Goal: Find specific fact: Find specific fact

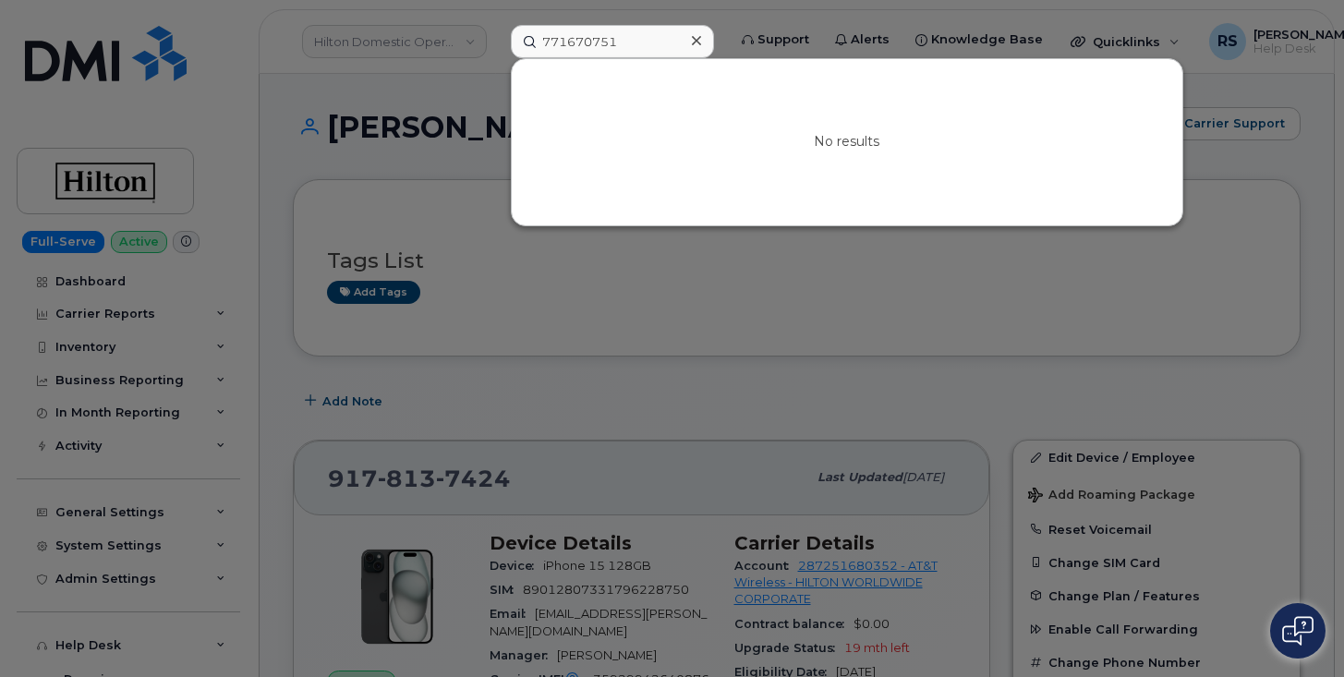
click at [11, 656] on div at bounding box center [672, 338] width 1344 height 677
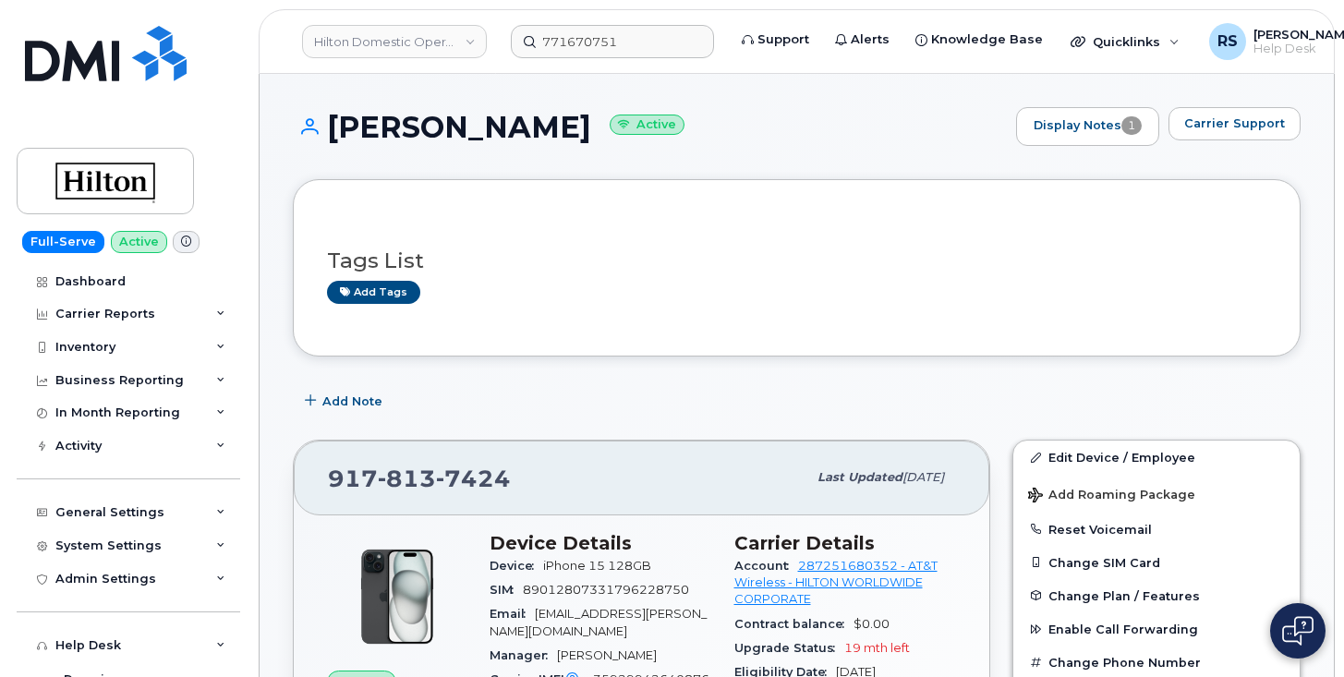
click at [611, 253] on h3 "Tags List" at bounding box center [796, 260] width 939 height 23
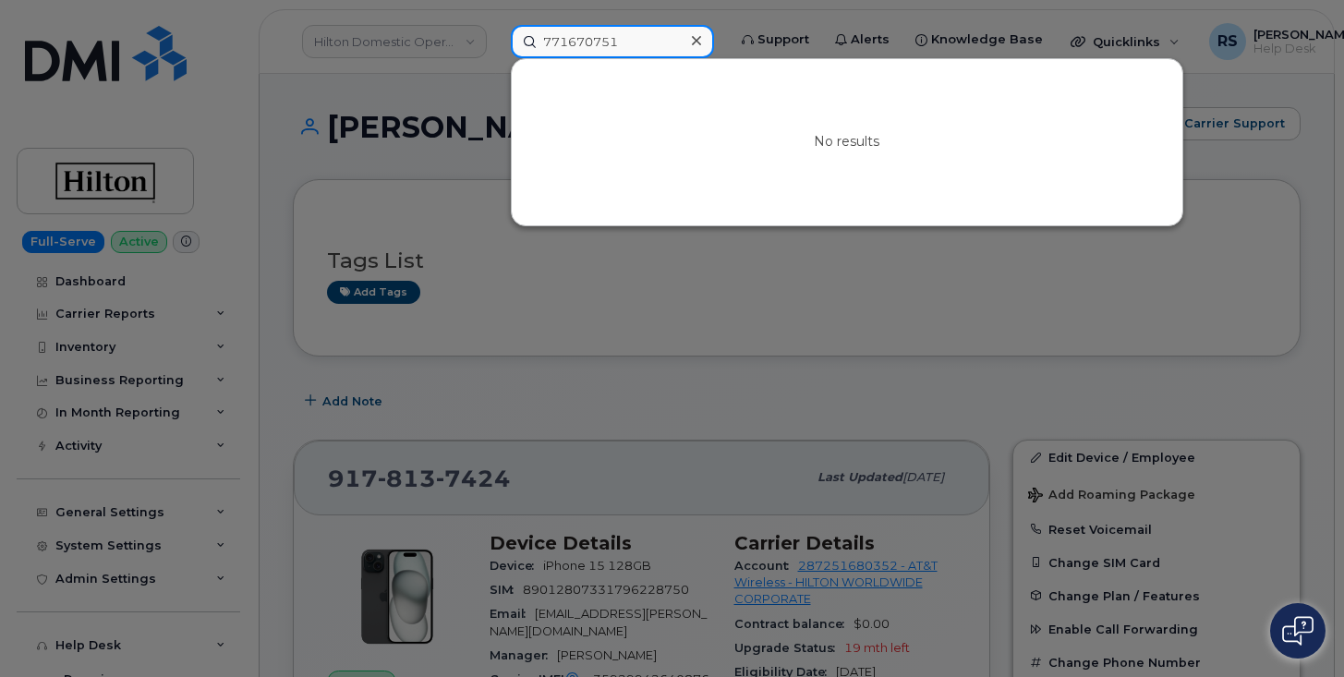
drag, startPoint x: 663, startPoint y: 38, endPoint x: 492, endPoint y: 41, distance: 170.8
click at [496, 41] on div "771670751 No results" at bounding box center [612, 41] width 233 height 33
paste input "917-903-7673"
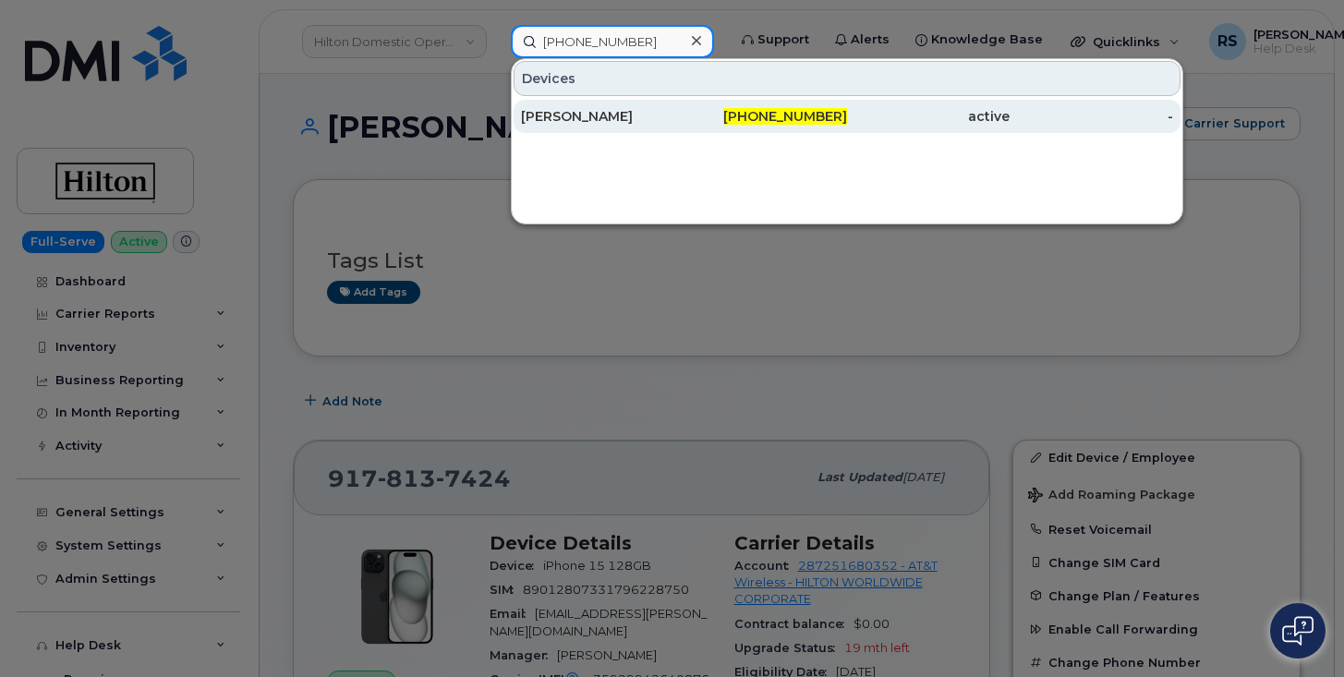
type input "917-903-7673"
click at [683, 105] on div "MATTHEW GALL" at bounding box center [764, 116] width 163 height 33
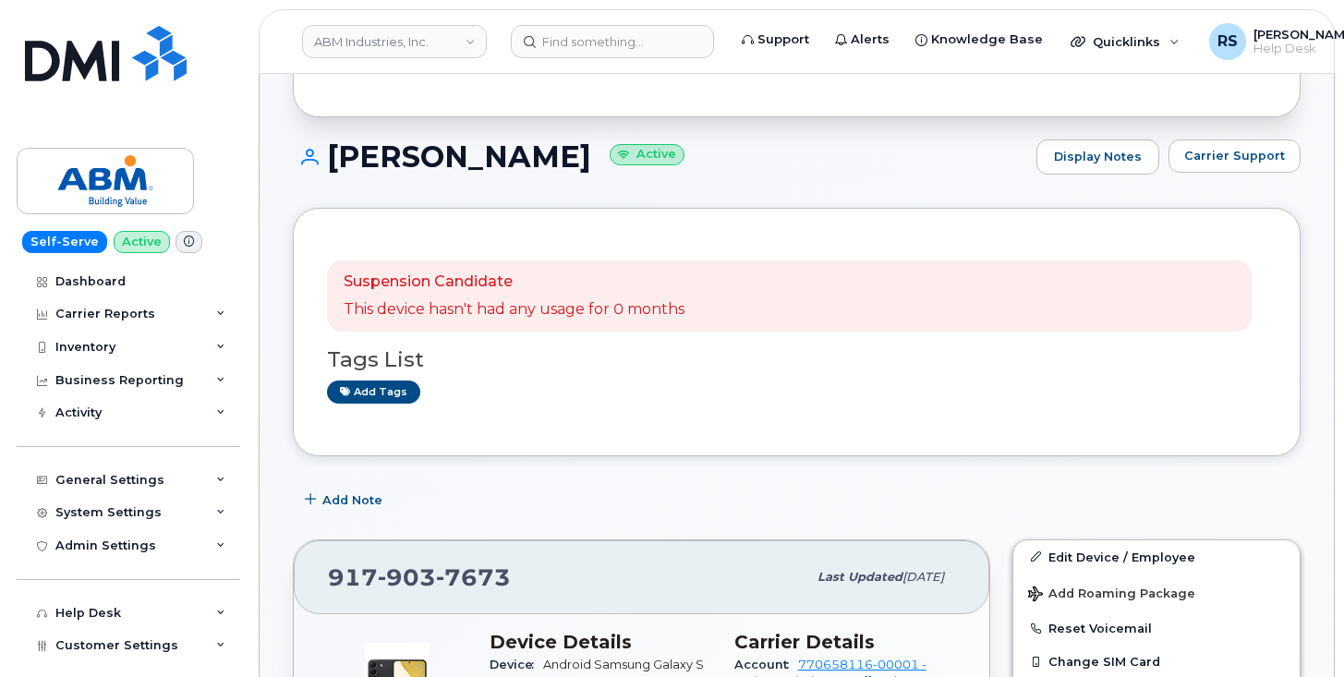
scroll to position [307, 0]
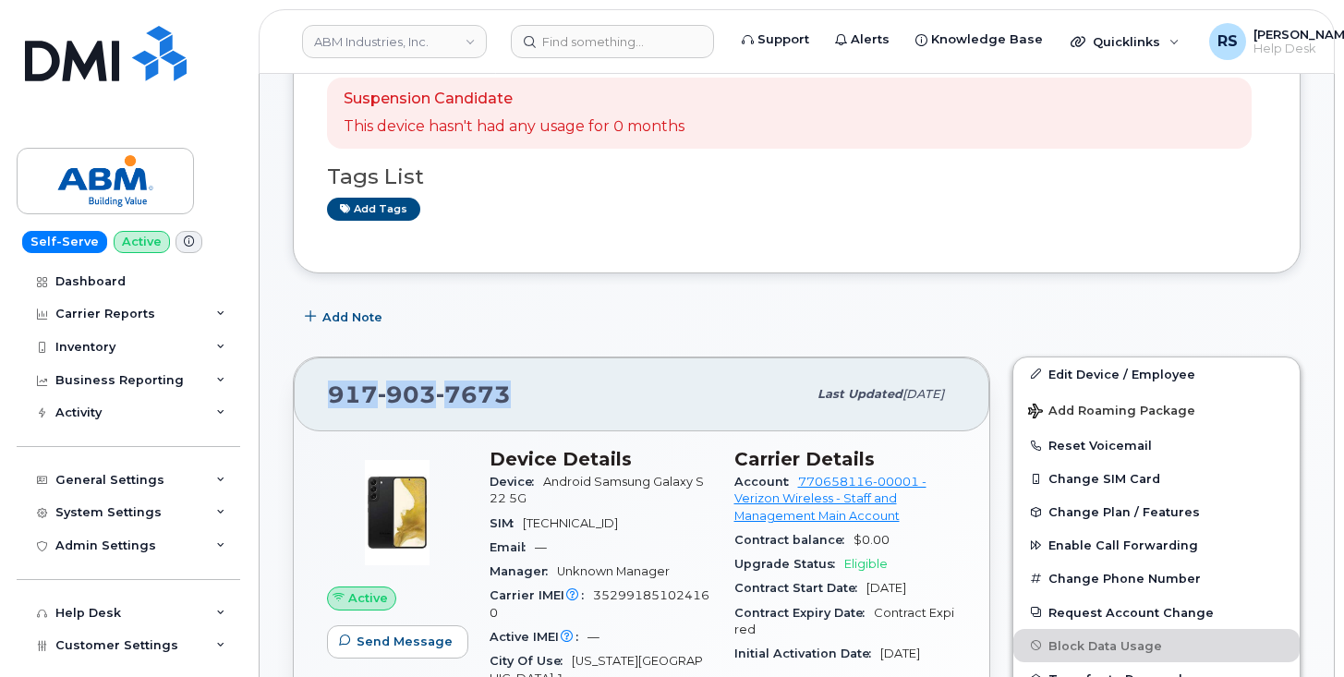
drag, startPoint x: 519, startPoint y: 393, endPoint x: 294, endPoint y: 402, distance: 225.5
click at [294, 402] on div "917 903 7673 Last updated Jul 31, 2025" at bounding box center [641, 394] width 695 height 74
copy span "917 903 7673"
click at [14, 655] on div "Self-Serve Active Dashboard Carrier Reports Monthly Billing Data Daily Data Poo…" at bounding box center [125, 338] width 250 height 677
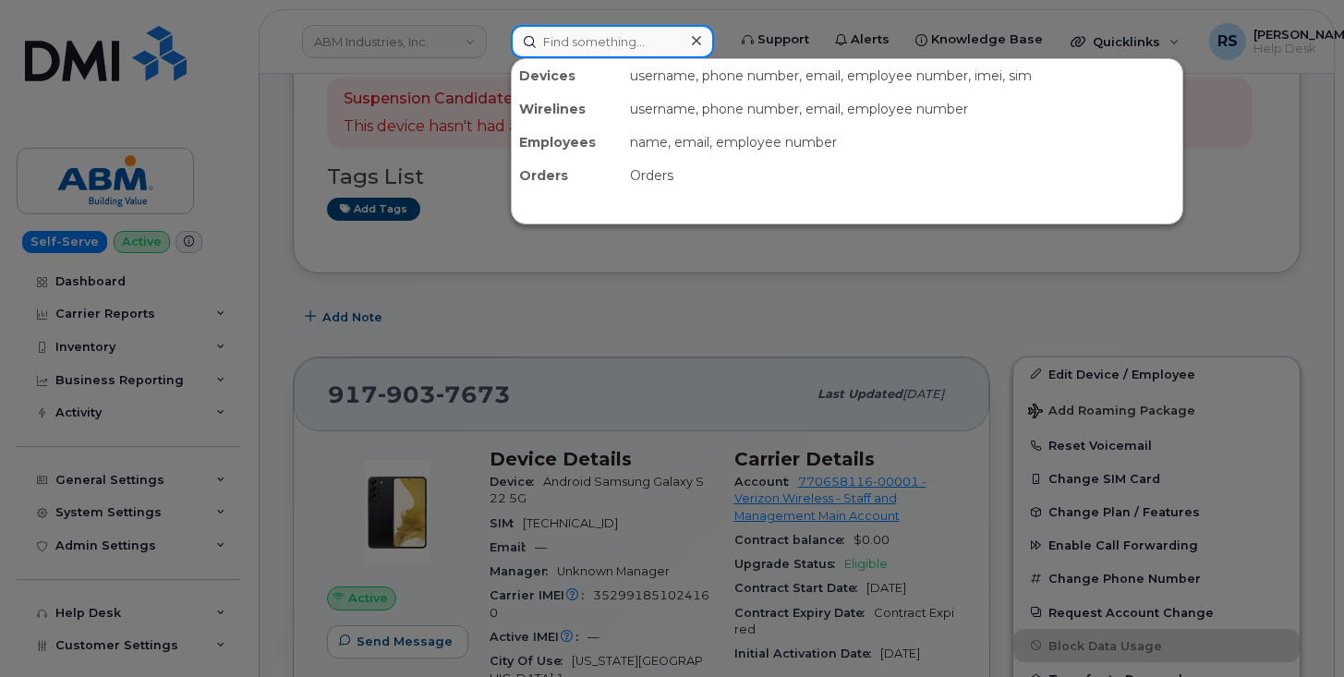
click at [573, 42] on input at bounding box center [612, 41] width 203 height 33
paste input "424-312-3048"
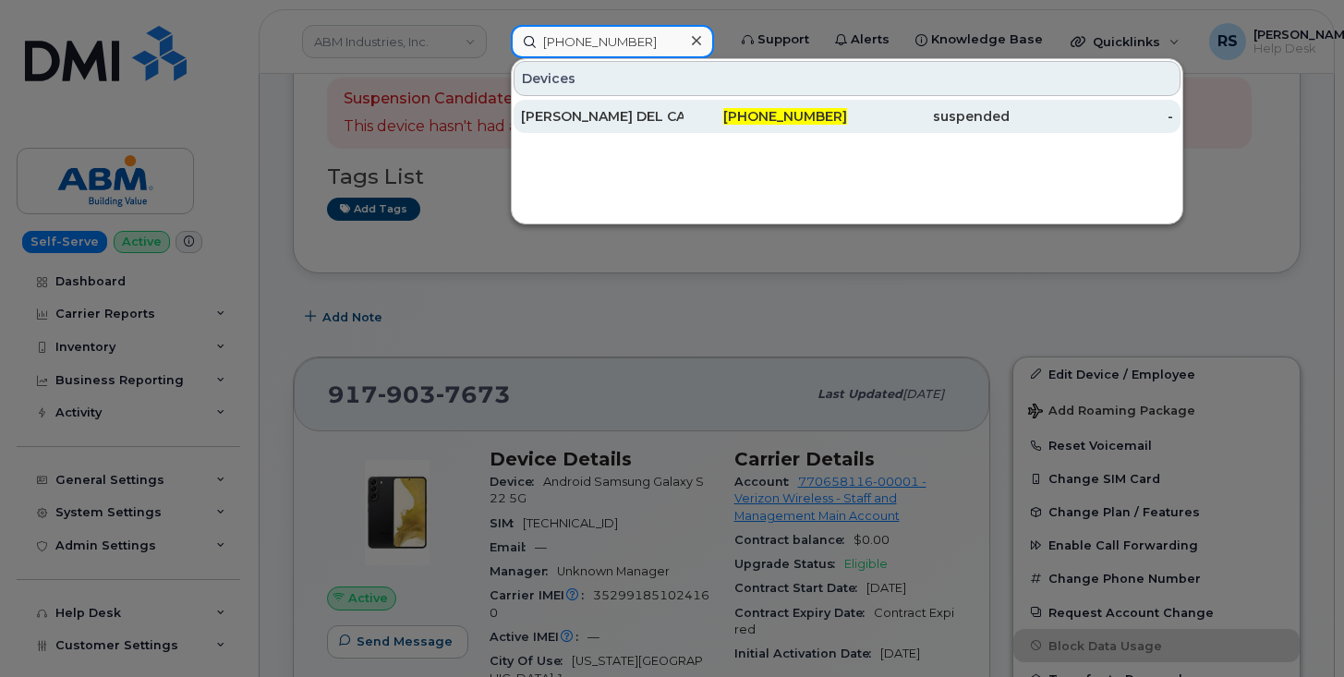
type input "424-312-3048"
click at [581, 114] on div "[PERSON_NAME] DEL CAMP" at bounding box center [602, 116] width 163 height 18
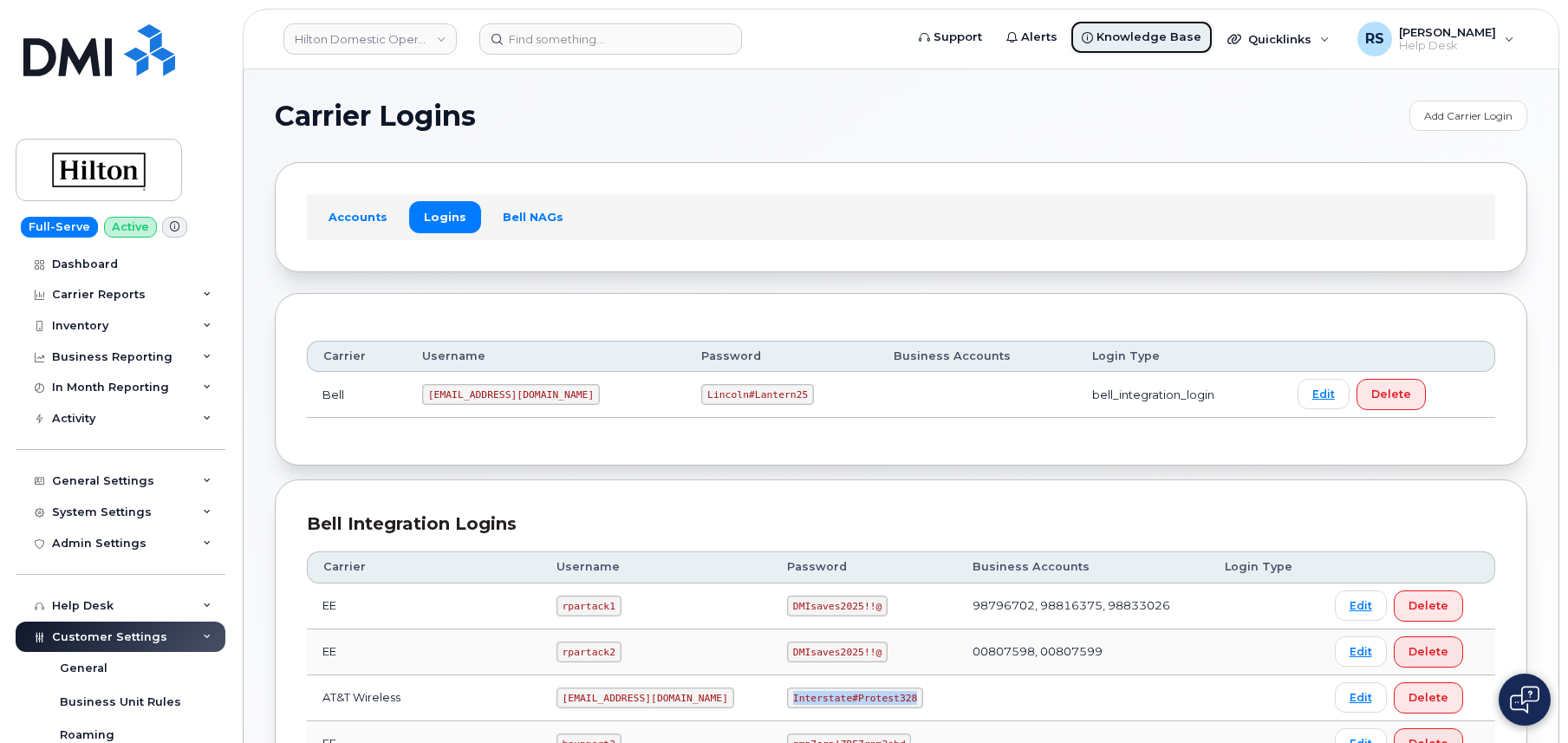
click at [1147, 31] on span "Knowledge Base" at bounding box center [1149, 37] width 105 height 17
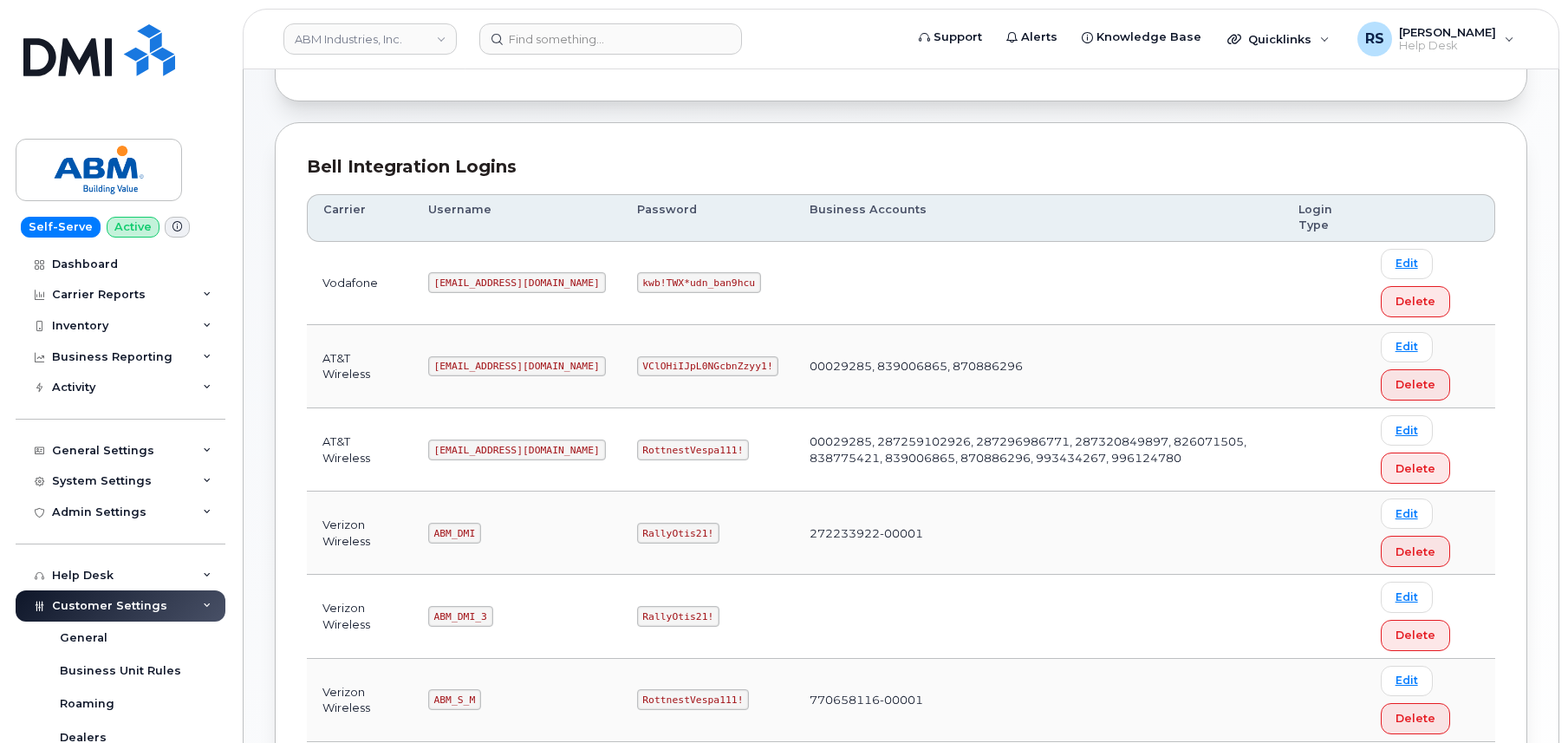
scroll to position [170, 0]
drag, startPoint x: 437, startPoint y: 449, endPoint x: 513, endPoint y: 459, distance: 76.7
click at [513, 459] on td "abm@dminc.com" at bounding box center [517, 451] width 209 height 84
copy code "abm@dminc.com"
drag, startPoint x: 583, startPoint y: 448, endPoint x: 686, endPoint y: 451, distance: 103.0
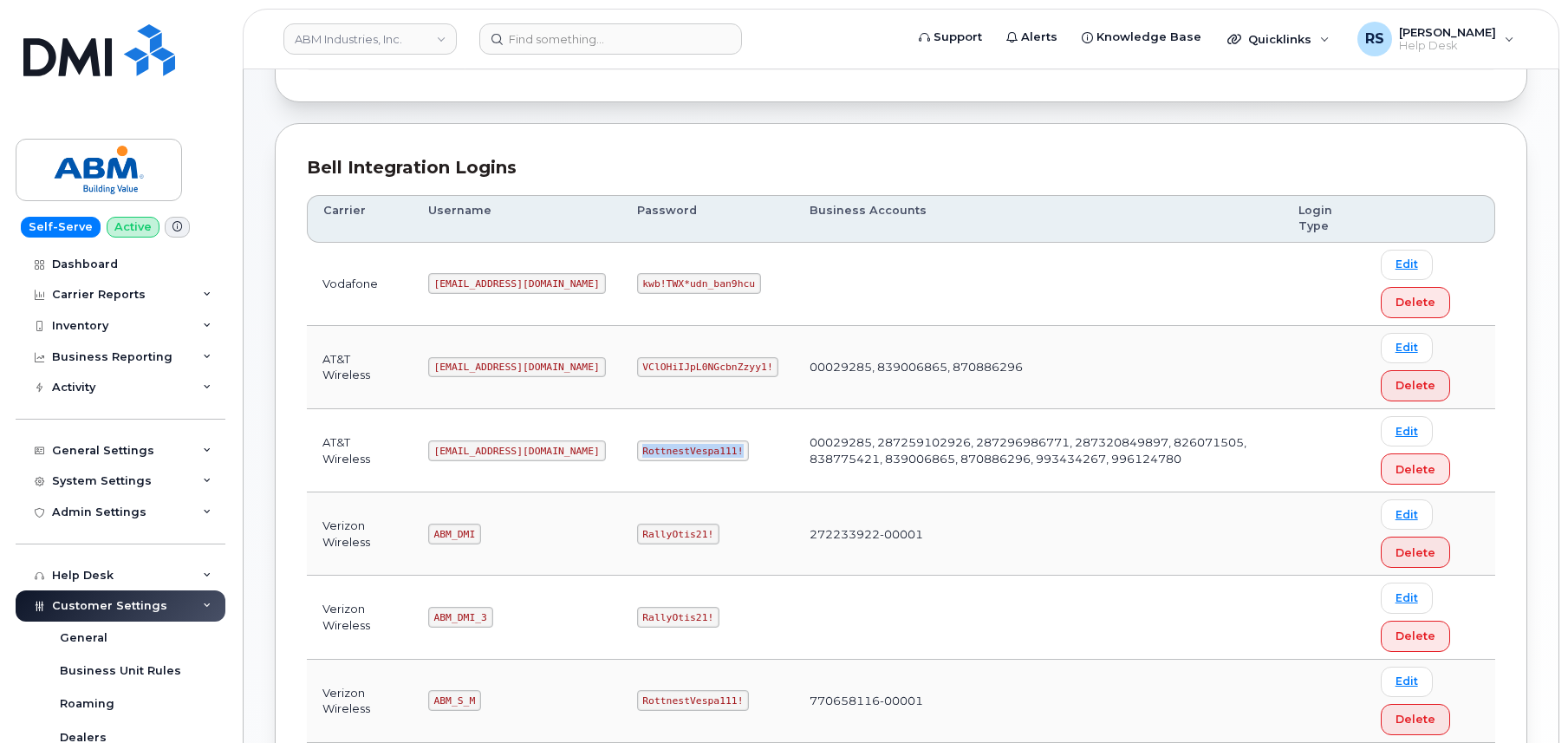
click at [686, 451] on td "RottnestVespa111!" at bounding box center [708, 451] width 174 height 84
copy code "RottnestVespa111!"
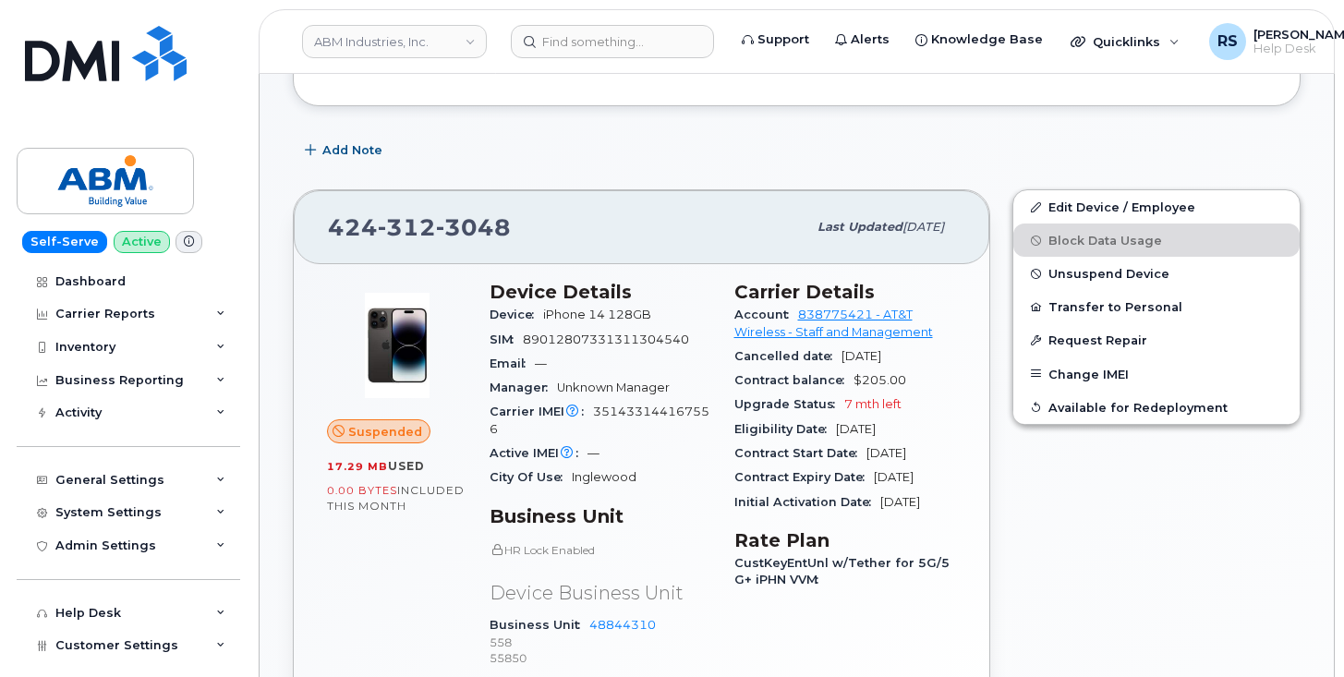
scroll to position [231, 0]
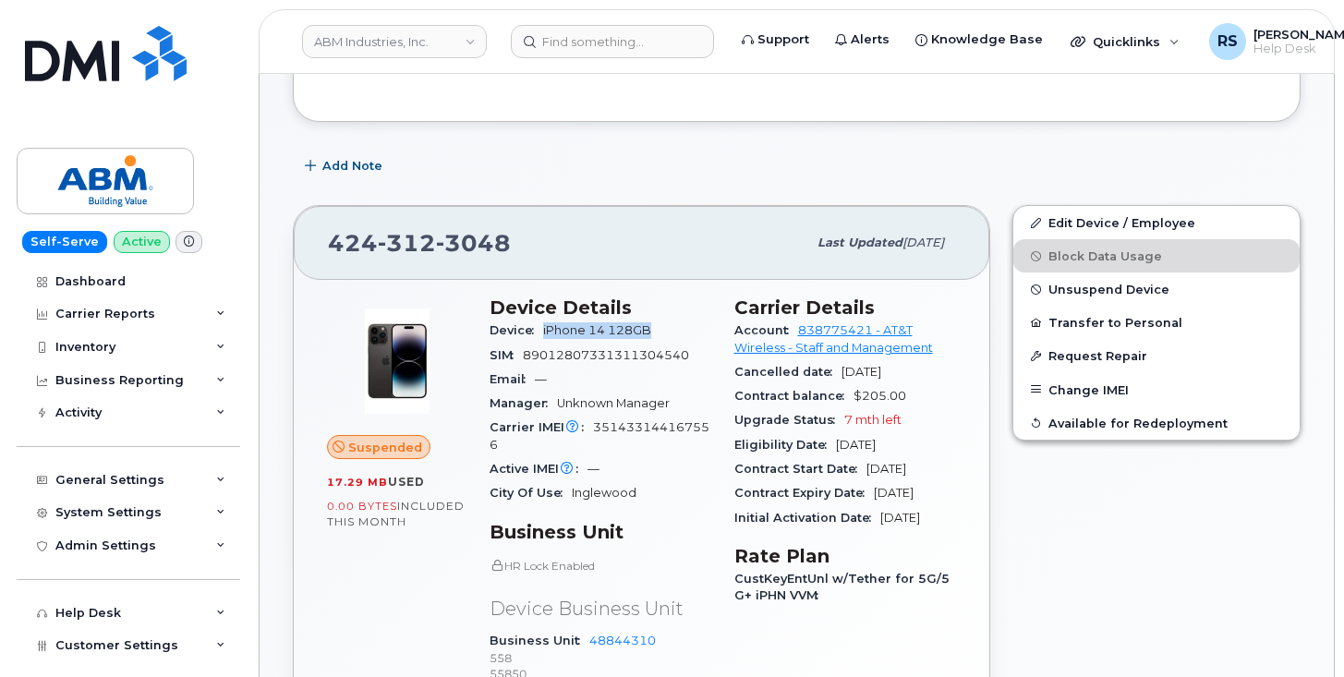
drag, startPoint x: 541, startPoint y: 328, endPoint x: 656, endPoint y: 332, distance: 114.6
click at [656, 332] on div "Device iPhone 14 128GB" at bounding box center [600, 331] width 223 height 24
copy span "iPhone 14 128GB"
click at [643, 428] on span "351433144167556" at bounding box center [599, 435] width 220 height 30
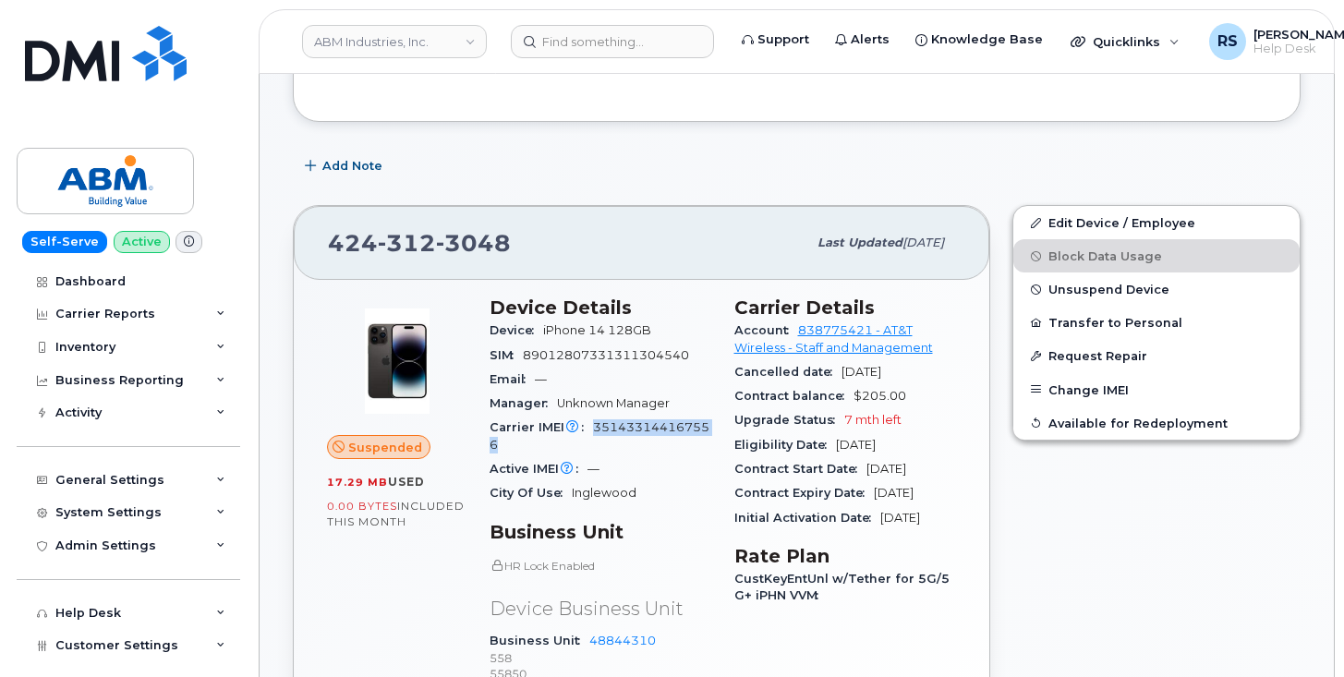
copy span "351433144167556"
click at [567, 350] on span "89012807331311304540" at bounding box center [606, 355] width 166 height 14
click at [567, 349] on span "89012807331311304540" at bounding box center [606, 355] width 166 height 14
copy span "89012807331311304540"
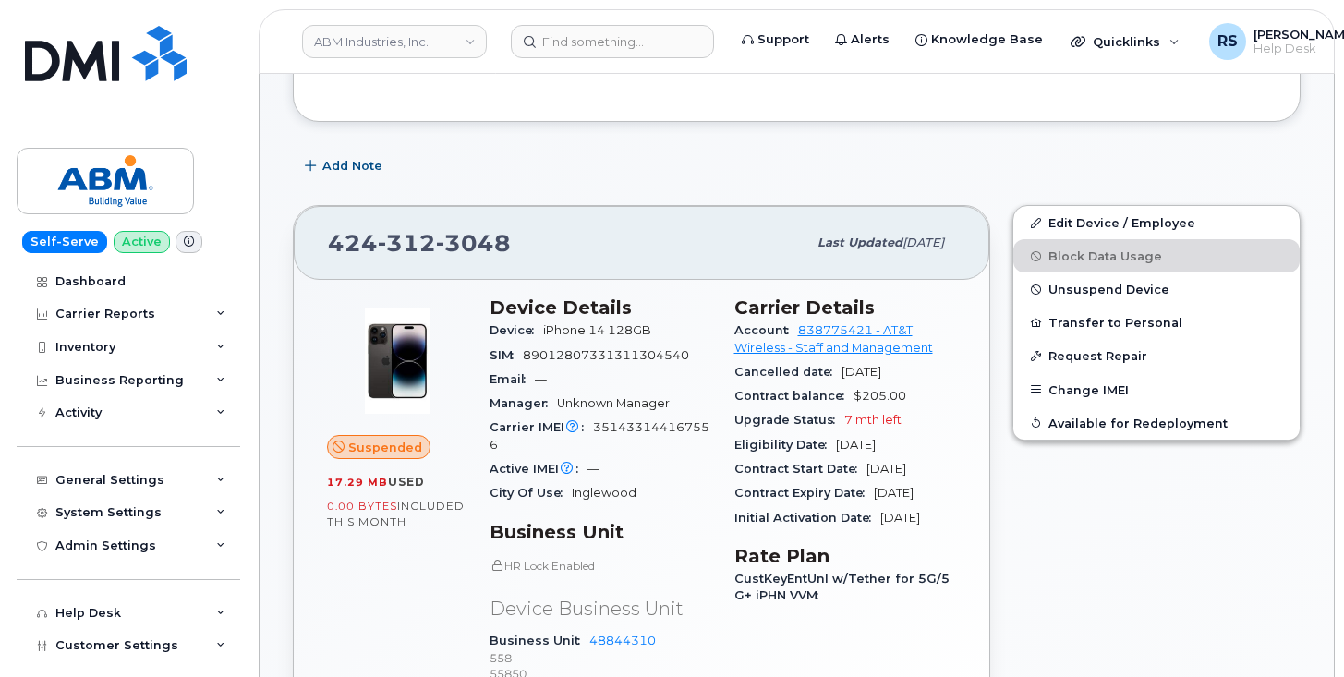
click at [660, 153] on div "Add Note" at bounding box center [796, 166] width 1007 height 33
